Goal: Task Accomplishment & Management: Complete application form

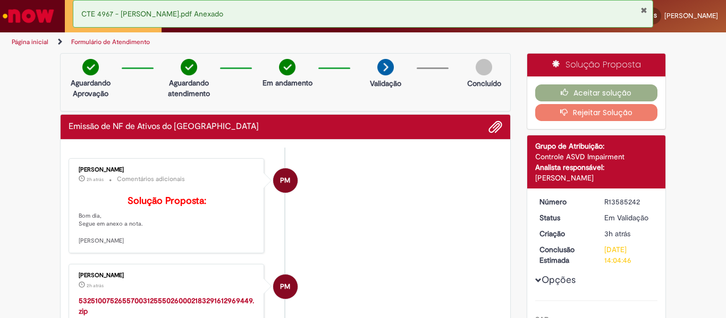
click at [645, 8] on button "Fechar Notificação" at bounding box center [643, 10] width 7 height 9
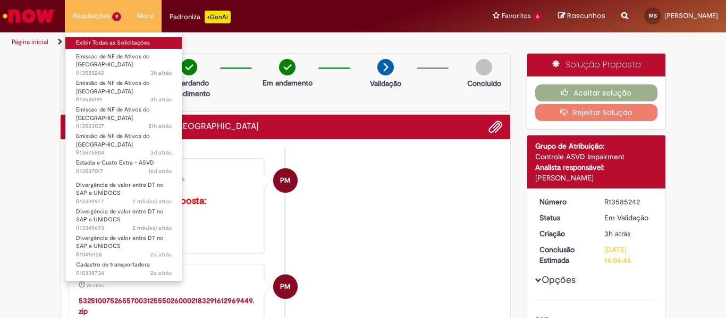
click at [104, 41] on link "Exibir Todas as Solicitações" at bounding box center [123, 43] width 117 height 12
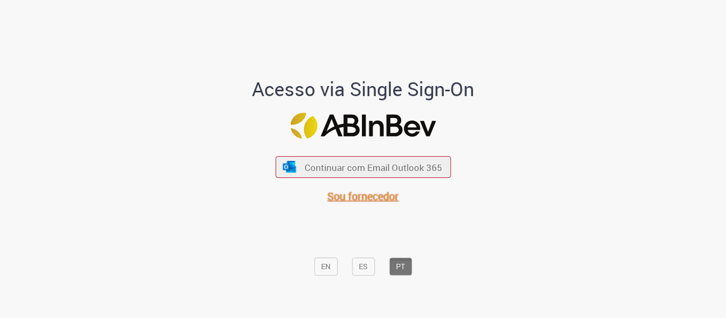
click at [358, 195] on span "Sou fornecedor" at bounding box center [362, 196] width 71 height 14
click at [359, 200] on span "Sou fornecedor" at bounding box center [362, 196] width 71 height 14
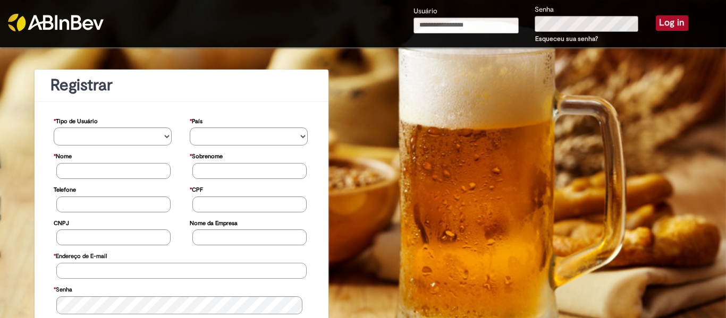
type input "**********"
click at [664, 22] on button "Log in" at bounding box center [672, 22] width 32 height 15
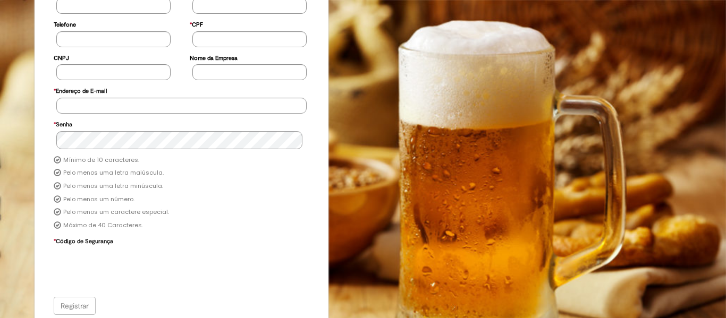
scroll to position [162, 0]
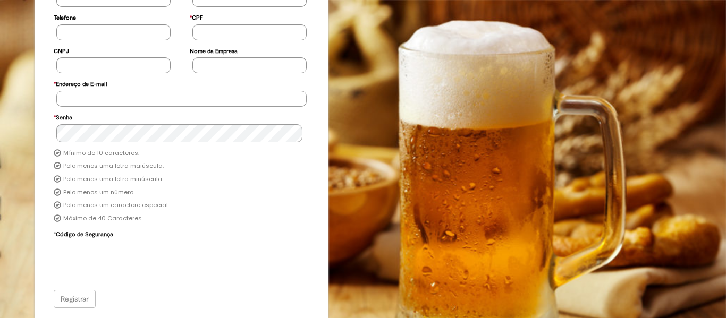
type input "**********"
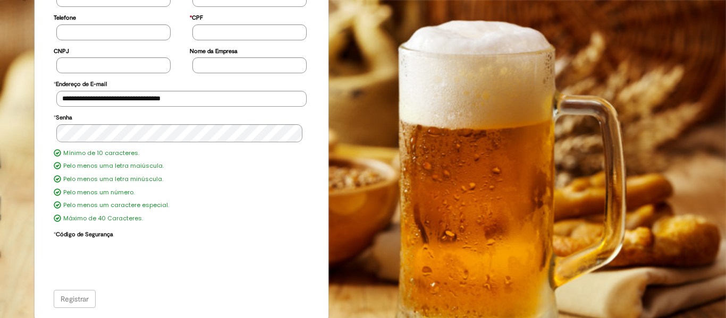
click at [77, 299] on div "Registrar" at bounding box center [182, 299] width 256 height 18
click at [73, 297] on div "Registrar" at bounding box center [182, 299] width 256 height 18
click at [72, 300] on div "Registrar" at bounding box center [182, 299] width 256 height 18
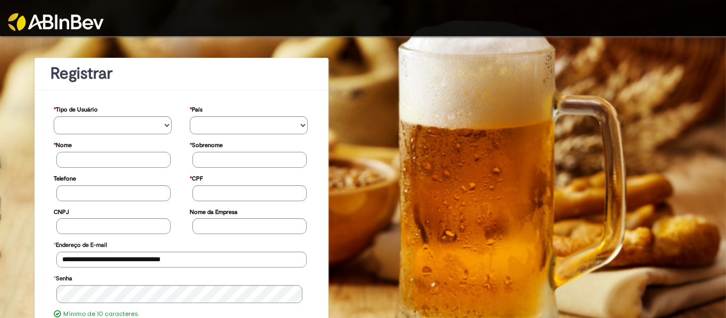
scroll to position [0, 0]
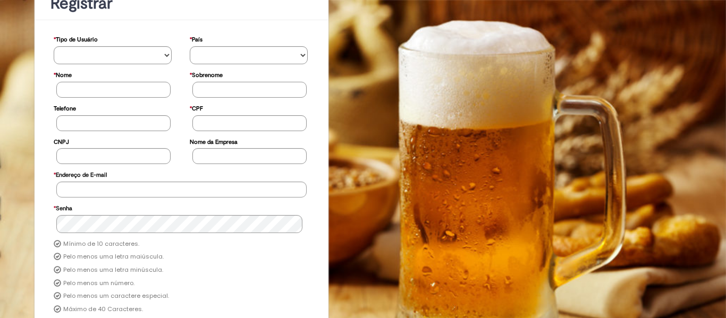
scroll to position [162, 0]
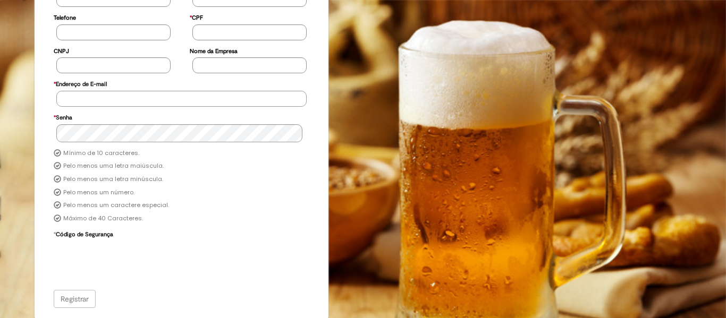
type input "**********"
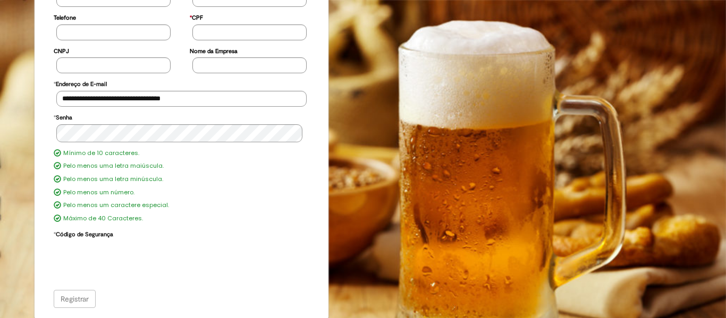
click at [73, 297] on div "Registrar" at bounding box center [182, 299] width 256 height 18
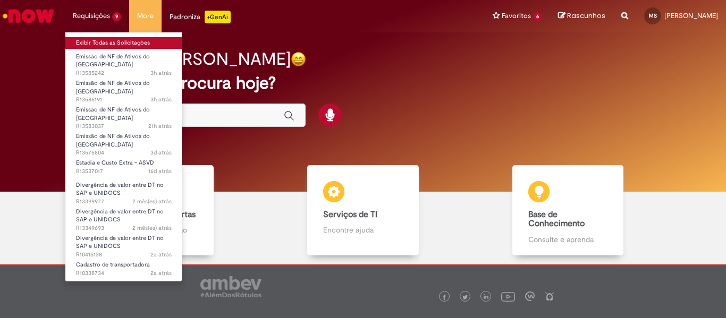
click at [108, 44] on link "Exibir Todas as Solicitações" at bounding box center [123, 43] width 117 height 12
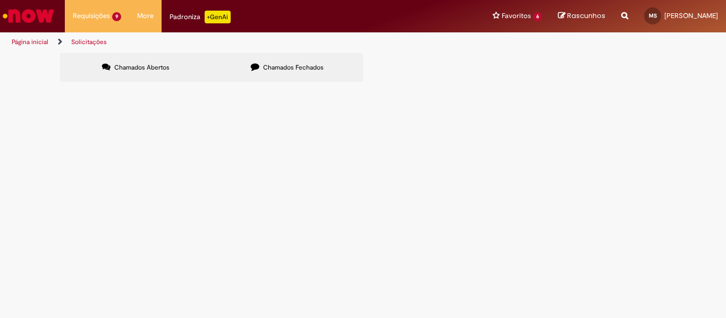
click at [277, 71] on span "Chamados Fechados" at bounding box center [293, 67] width 61 height 9
click at [149, 70] on span "Chamados Abertos" at bounding box center [141, 67] width 55 height 9
click at [0, 0] on td "Descrição Pedido Aurora S4 Hana; FO (DT aurora): 6102087435 - Cliente: REDE ARA…" at bounding box center [0, 0] width 0 height 0
click at [0, 0] on span "Descrição Pedido Aurora S4 Hana; FO (DT aurora): 6102087435 - Cliente: REDE ARA…" at bounding box center [0, 0] width 0 height 0
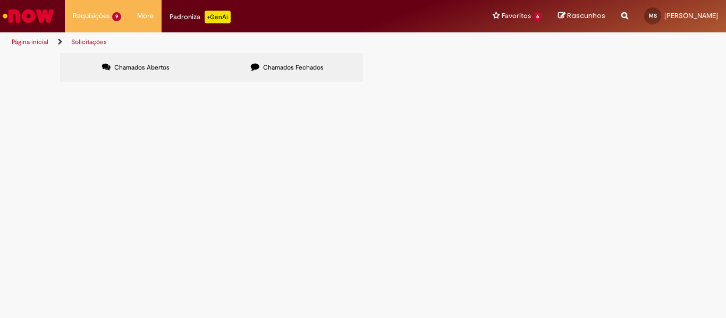
click at [157, 68] on span "Chamados Abertos" at bounding box center [141, 67] width 55 height 9
click at [234, 67] on label "Chamados Fechados" at bounding box center [287, 67] width 151 height 29
